Goal: Find contact information: Find contact information

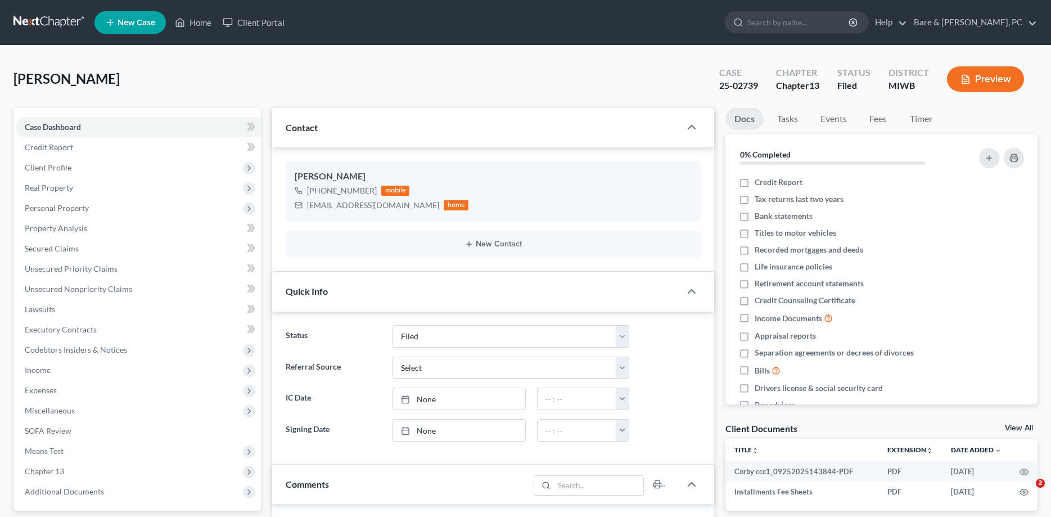
select select "6"
drag, startPoint x: 309, startPoint y: 205, endPoint x: 388, endPoint y: 203, distance: 79.8
click at [388, 203] on div "[EMAIL_ADDRESS][DOMAIN_NAME] home" at bounding box center [382, 205] width 174 height 15
copy div "[EMAIL_ADDRESS][DOMAIN_NAME]"
click at [197, 22] on link "Home" at bounding box center [193, 22] width 48 height 20
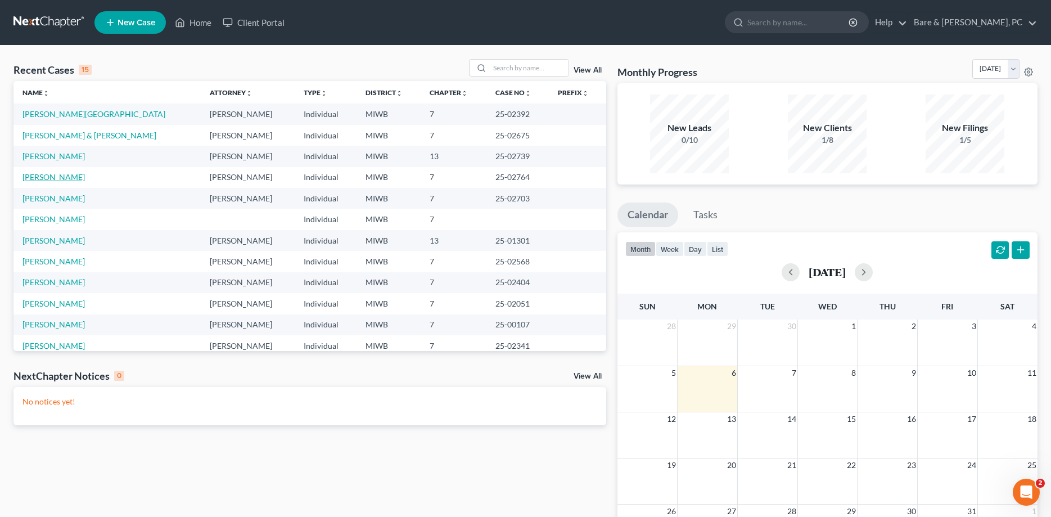
click at [52, 178] on link "[PERSON_NAME]" at bounding box center [53, 177] width 62 height 10
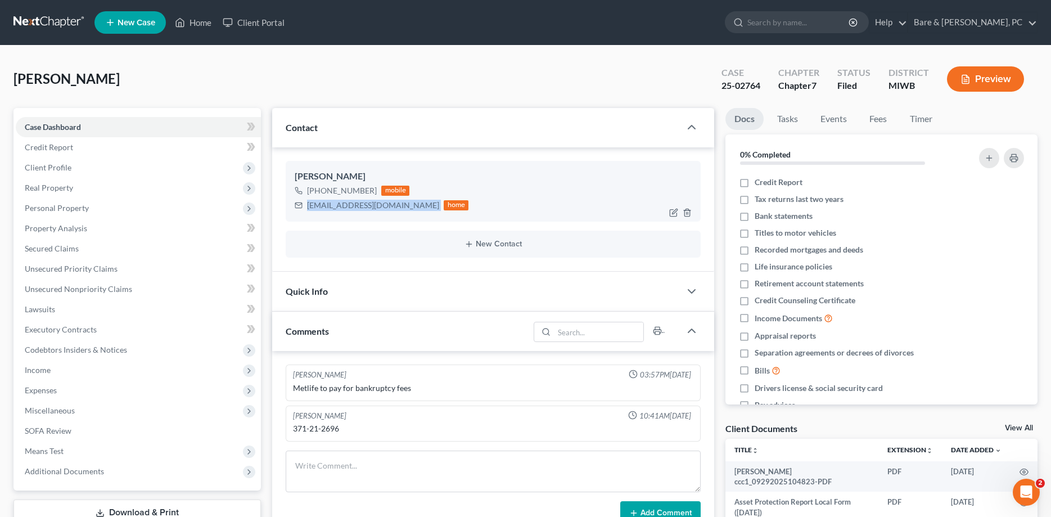
drag, startPoint x: 307, startPoint y: 203, endPoint x: 380, endPoint y: 206, distance: 72.5
click at [386, 206] on div "[EMAIL_ADDRESS][DOMAIN_NAME] home" at bounding box center [382, 205] width 174 height 15
copy div "[EMAIL_ADDRESS][DOMAIN_NAME]"
click at [194, 22] on link "Home" at bounding box center [193, 22] width 48 height 20
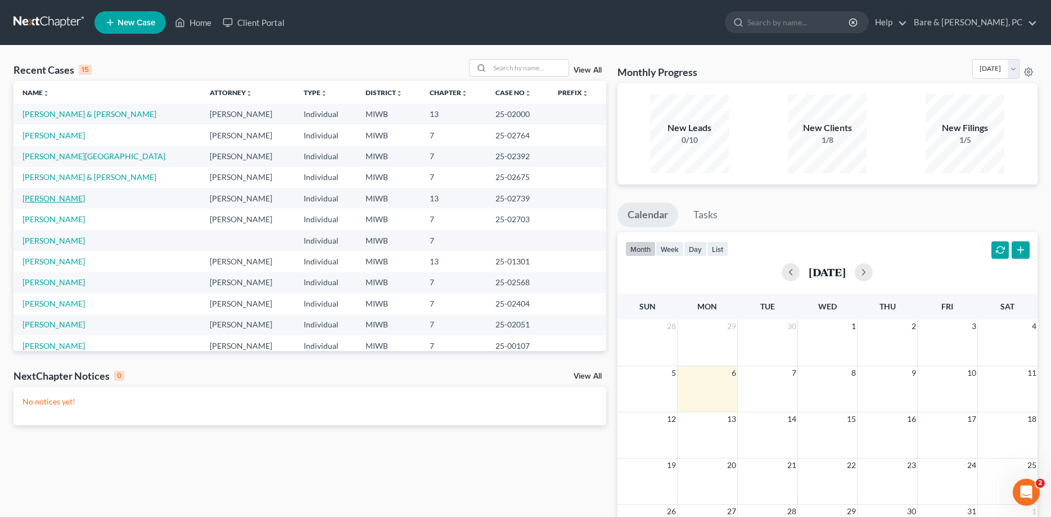
click at [40, 200] on link "[PERSON_NAME]" at bounding box center [53, 198] width 62 height 10
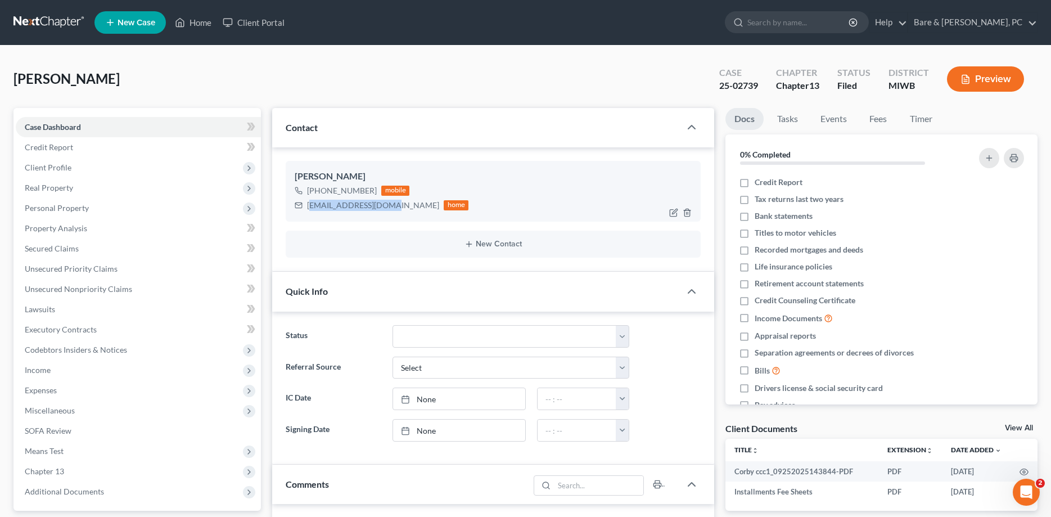
drag, startPoint x: 309, startPoint y: 205, endPoint x: 384, endPoint y: 213, distance: 75.2
click at [384, 213] on div "[PERSON_NAME] [PHONE_NUMBER] mobile [EMAIL_ADDRESS][DOMAIN_NAME] home" at bounding box center [493, 191] width 414 height 61
click at [468, 195] on div "[PHONE_NUMBER] mobile [EMAIL_ADDRESS][DOMAIN_NAME] home" at bounding box center [493, 197] width 396 height 29
drag, startPoint x: 308, startPoint y: 208, endPoint x: 386, endPoint y: 208, distance: 78.1
click at [386, 208] on div "[EMAIL_ADDRESS][DOMAIN_NAME]" at bounding box center [373, 205] width 132 height 11
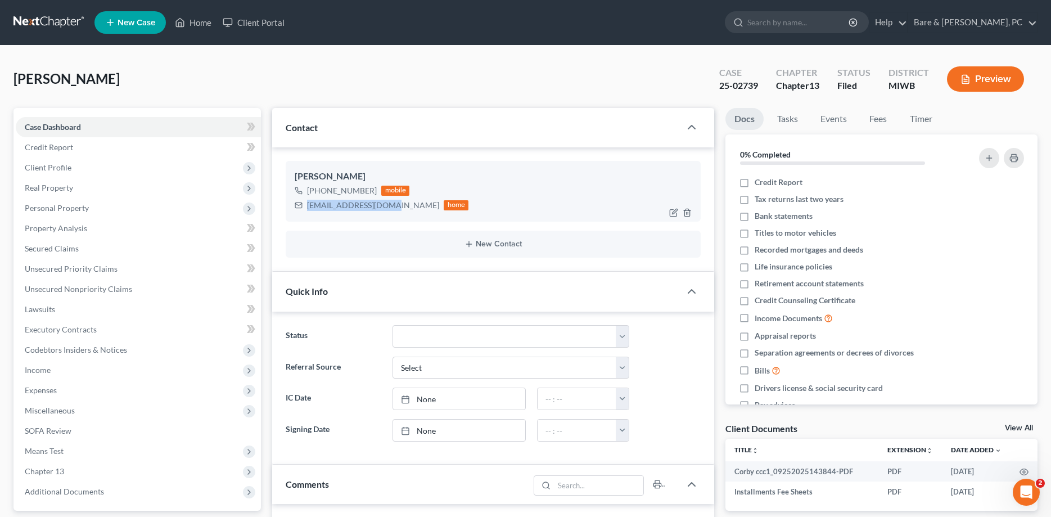
copy div "[EMAIL_ADDRESS][DOMAIN_NAME]"
